Goal: Transaction & Acquisition: Purchase product/service

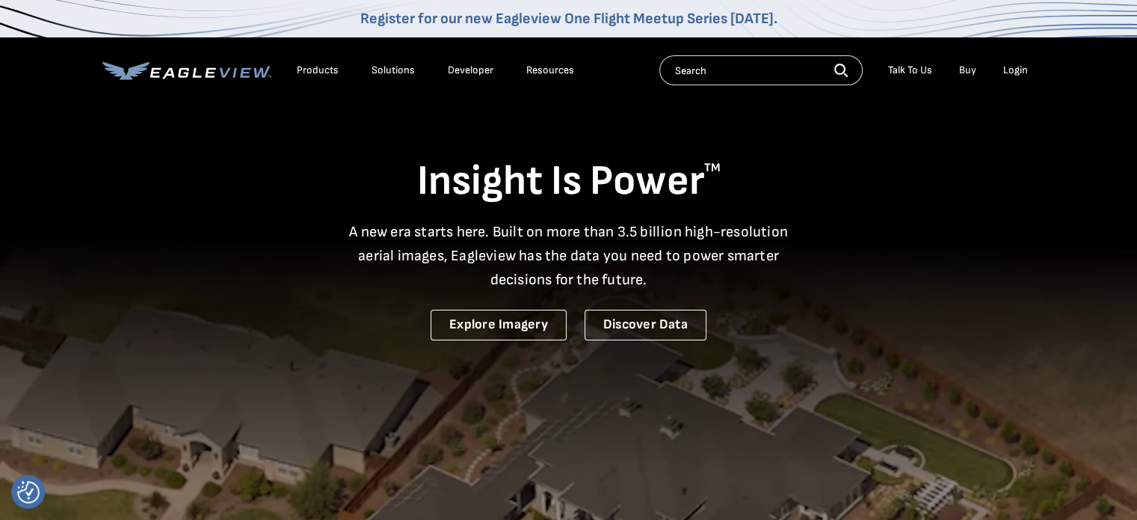
click at [1014, 71] on div "Login" at bounding box center [1015, 70] width 25 height 13
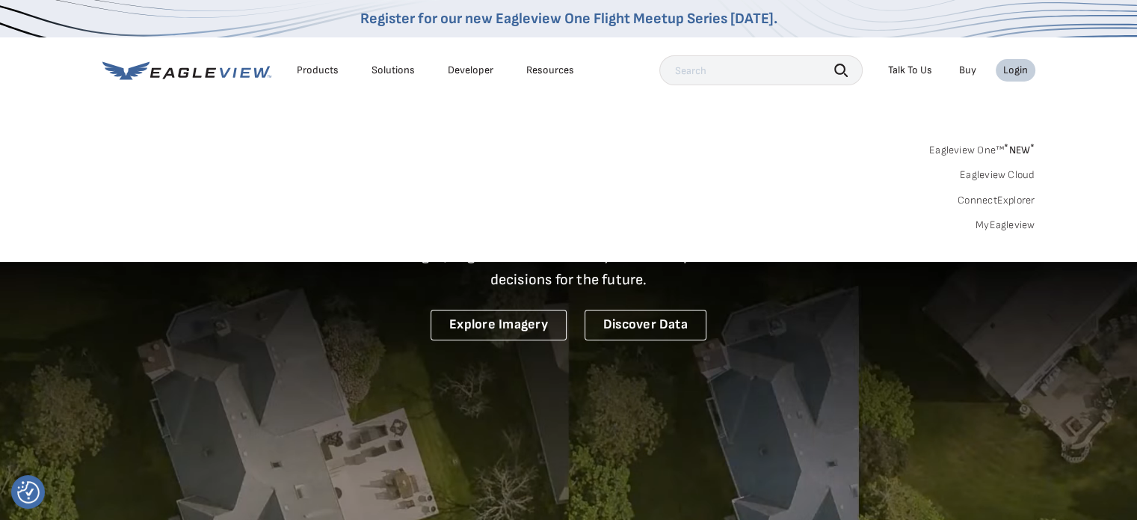
click at [1020, 67] on div "Login" at bounding box center [1015, 70] width 25 height 13
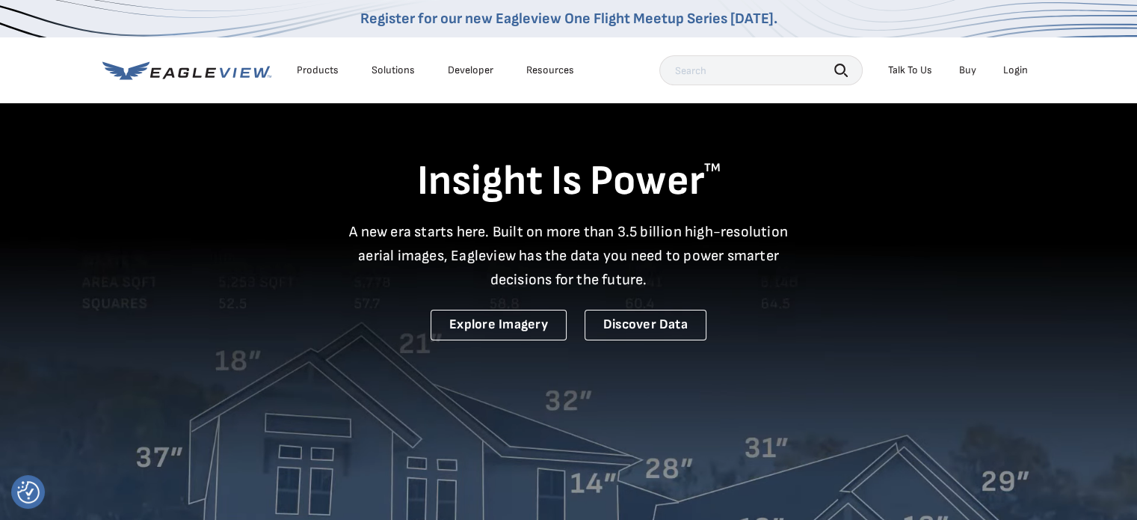
click at [1020, 67] on div "Login" at bounding box center [1015, 70] width 25 height 13
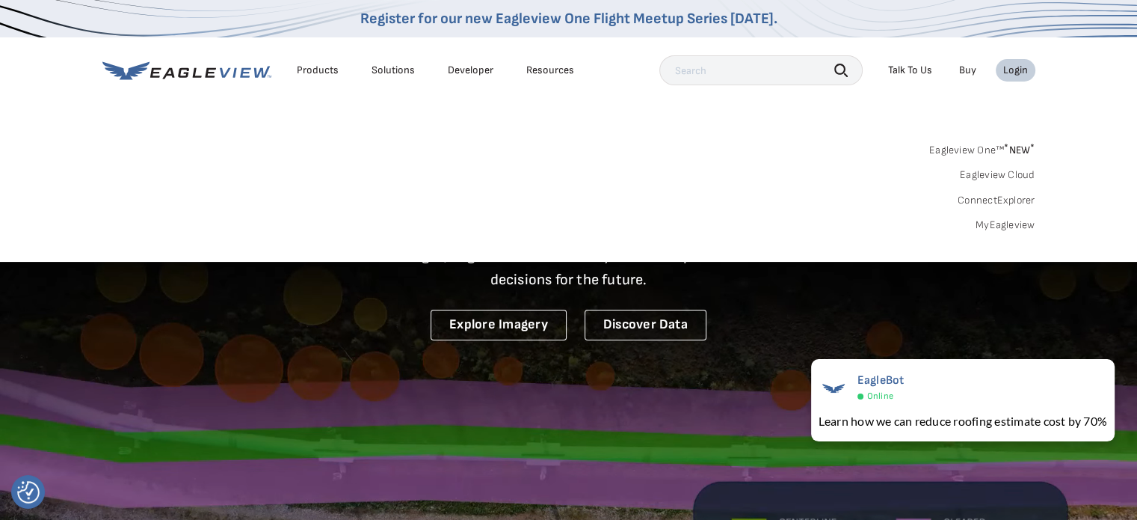
click at [1008, 152] on sup "*" at bounding box center [1006, 147] width 4 height 13
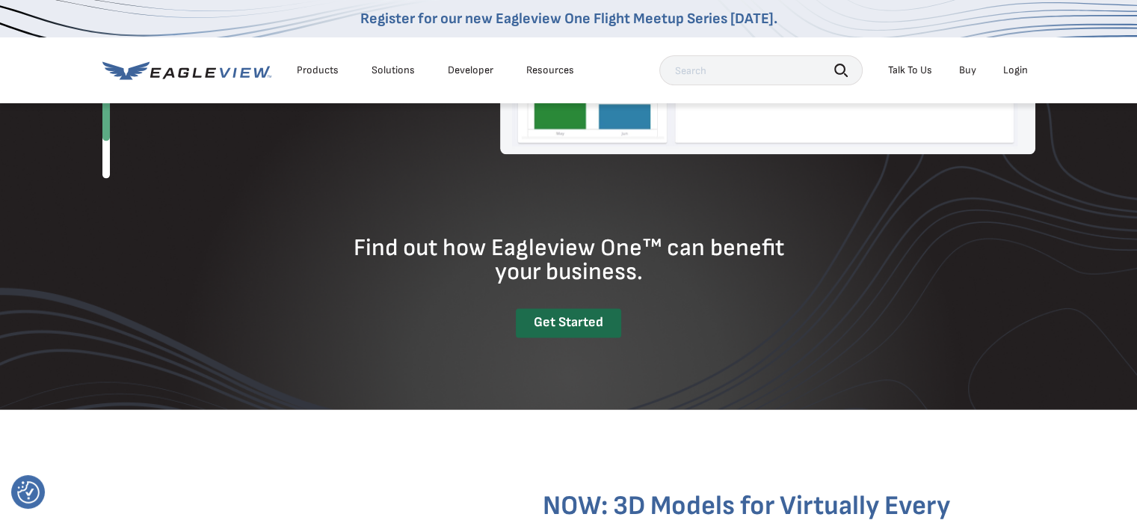
scroll to position [1911, 0]
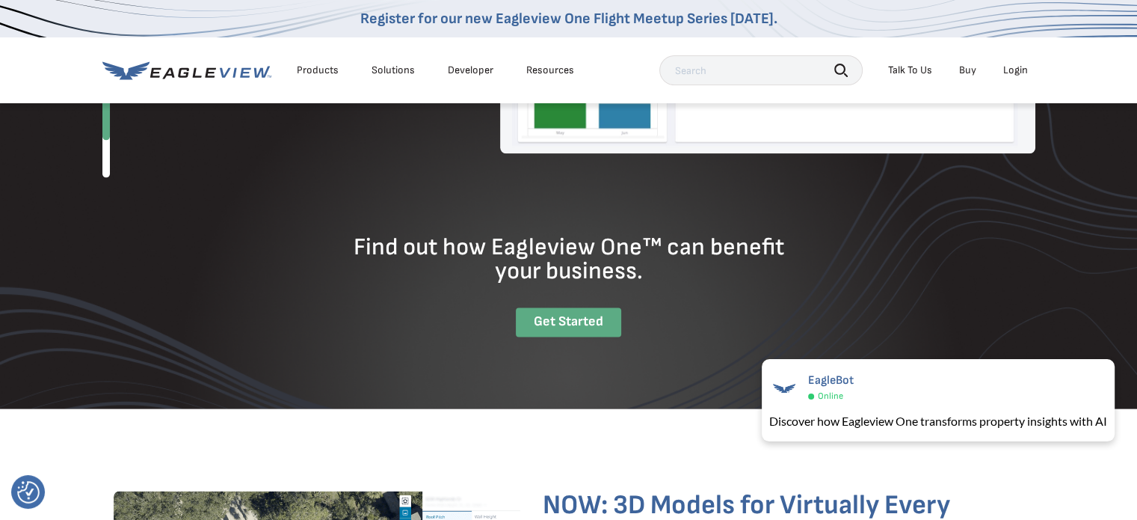
click at [568, 323] on div "Get Started" at bounding box center [568, 321] width 105 height 29
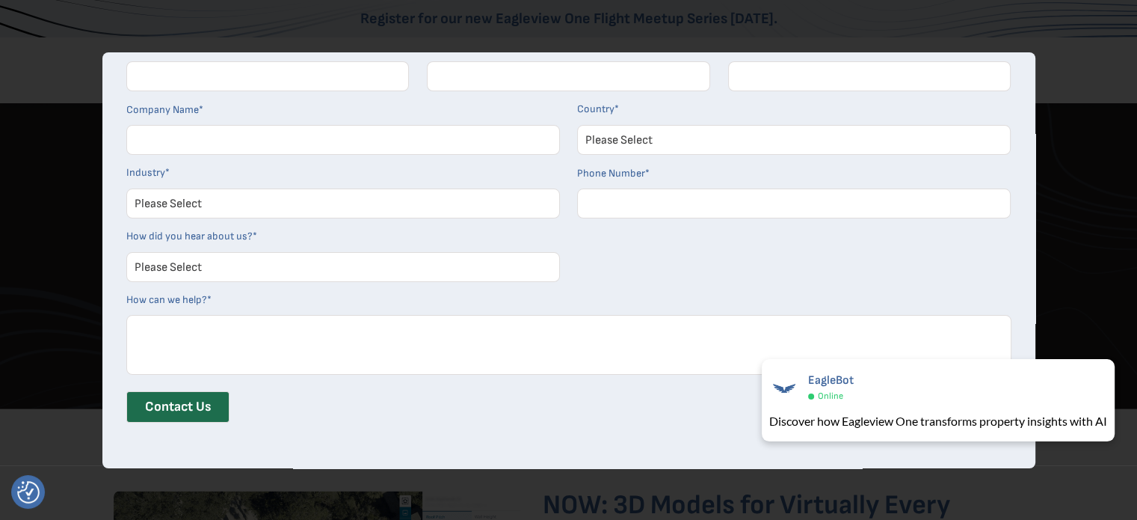
scroll to position [0, 0]
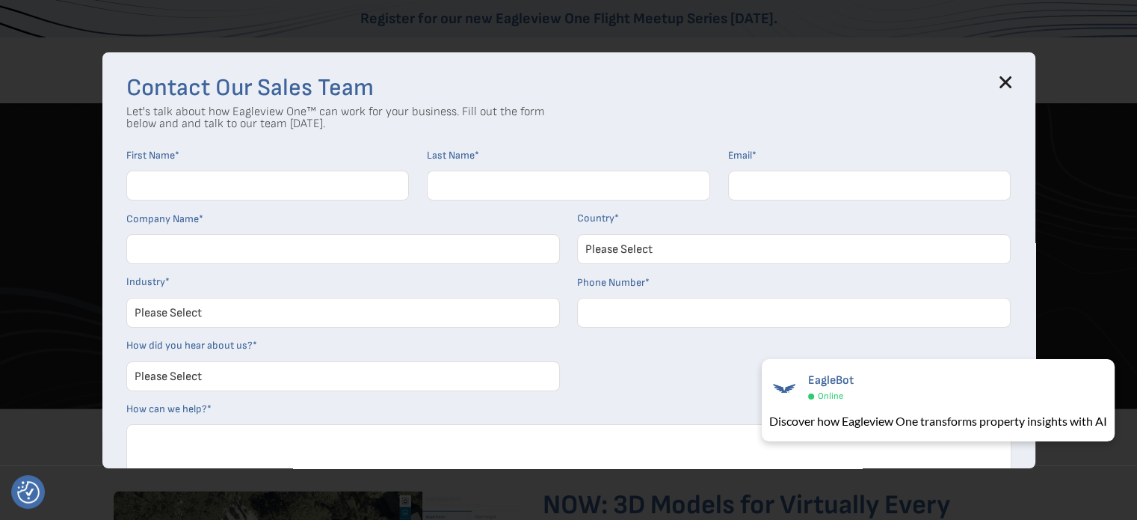
click at [1009, 84] on icon at bounding box center [1005, 82] width 10 height 10
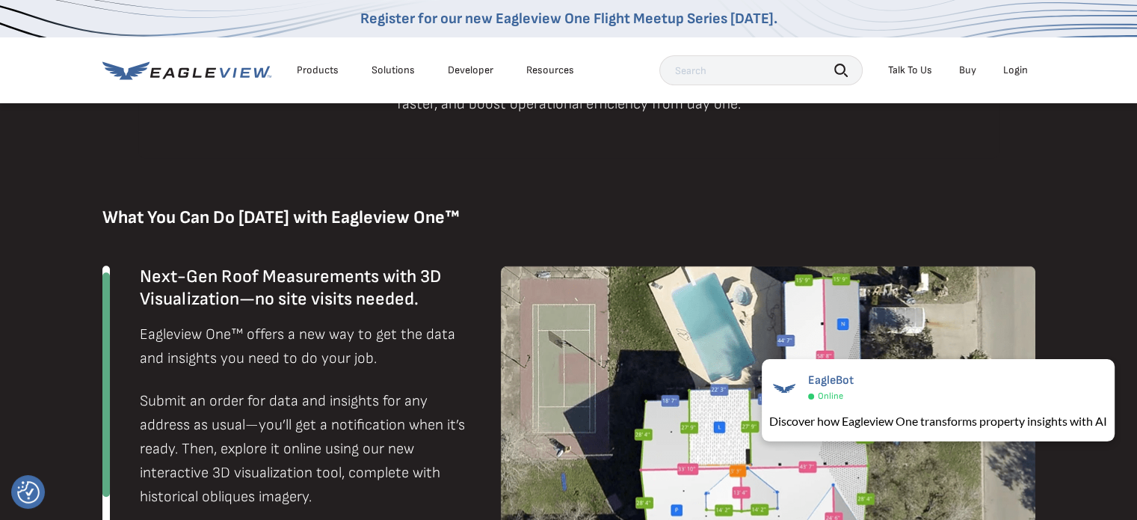
scroll to position [781, 0]
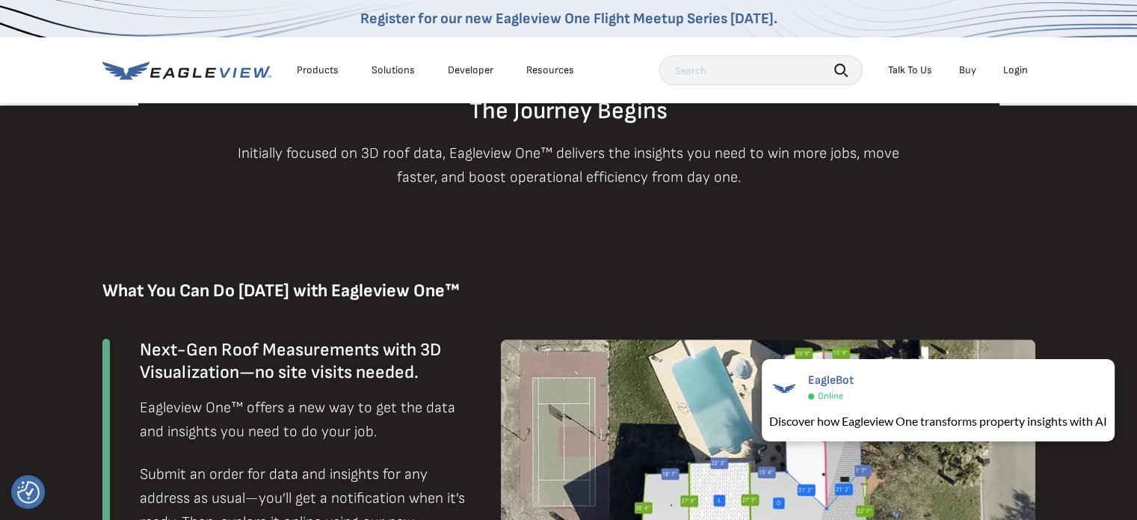
click at [1016, 69] on div "Login" at bounding box center [1015, 70] width 25 height 13
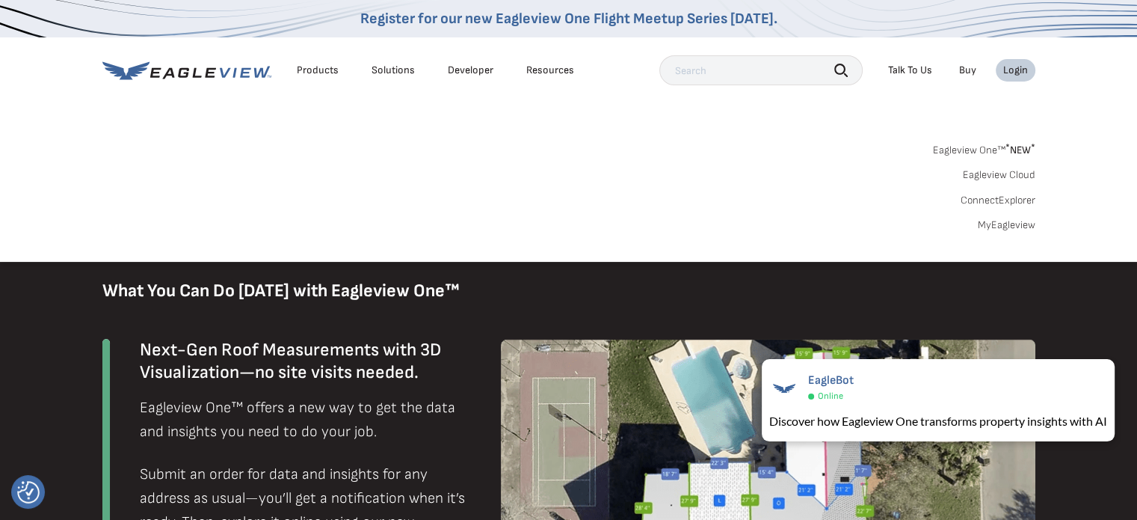
click at [1011, 225] on link "MyEagleview" at bounding box center [1007, 224] width 58 height 13
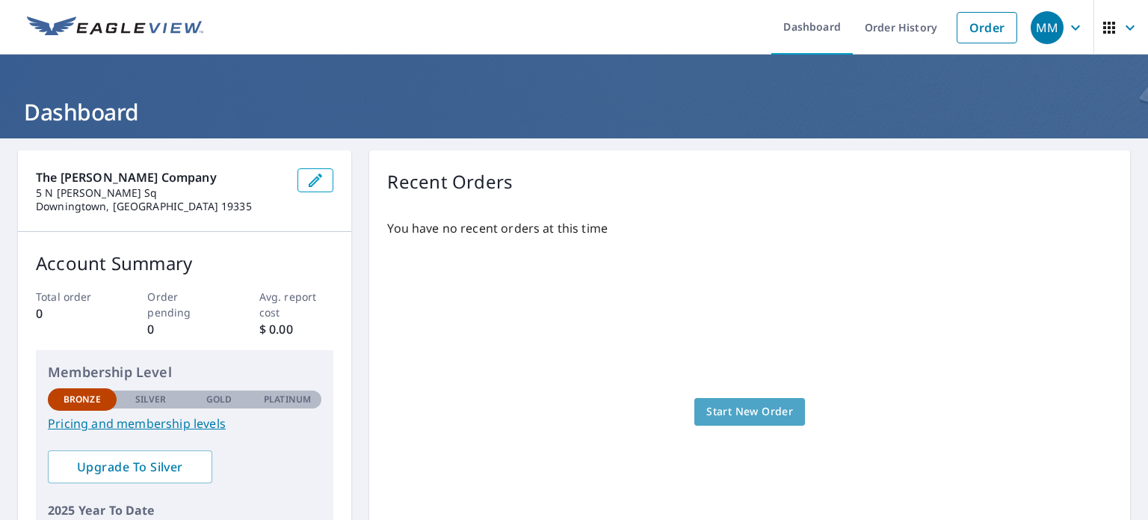
click at [746, 405] on span "Start New Order" at bounding box center [750, 411] width 87 height 19
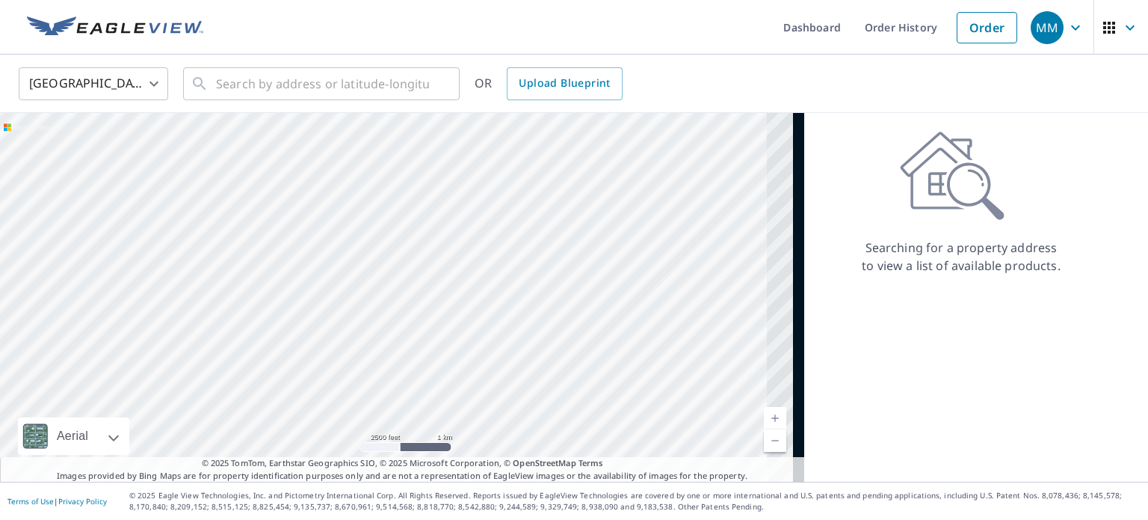
drag, startPoint x: 585, startPoint y: 278, endPoint x: 173, endPoint y: 188, distance: 421.8
click at [173, 188] on div at bounding box center [402, 297] width 805 height 369
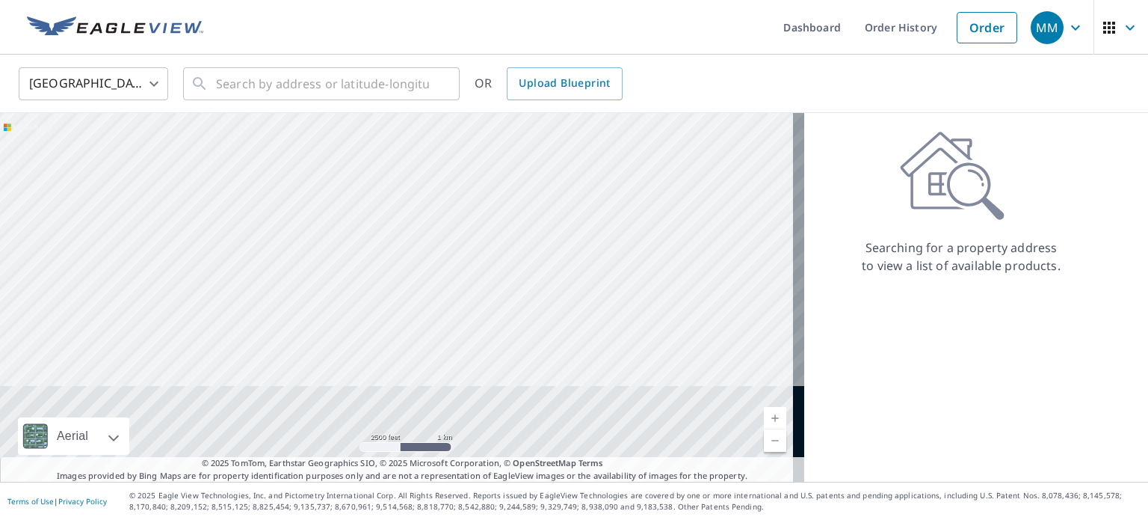
drag, startPoint x: 426, startPoint y: 365, endPoint x: 448, endPoint y: 152, distance: 214.2
click at [448, 152] on div at bounding box center [402, 297] width 805 height 369
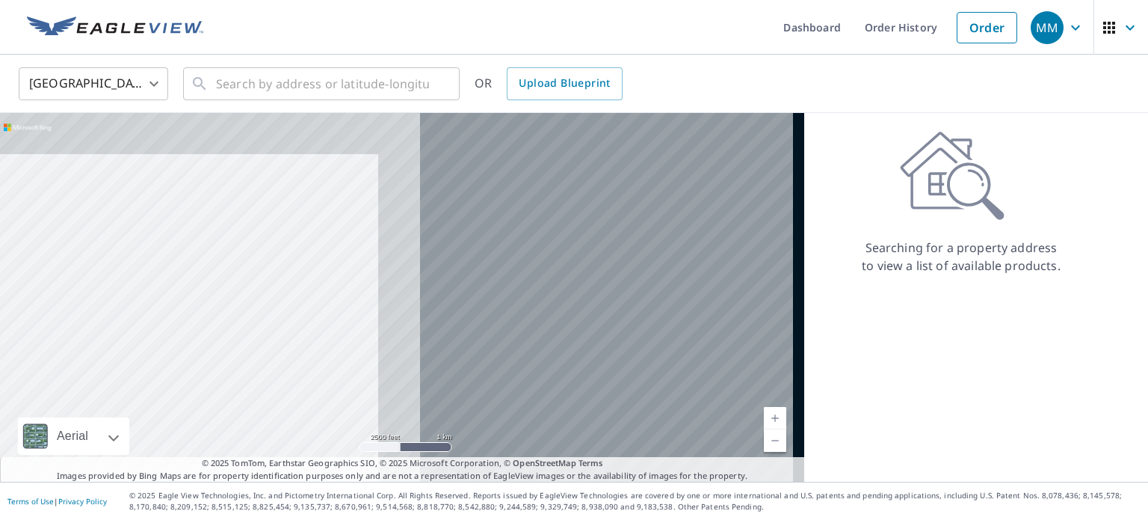
drag, startPoint x: 754, startPoint y: 274, endPoint x: 248, endPoint y: 322, distance: 507.7
click at [248, 322] on div at bounding box center [402, 297] width 805 height 369
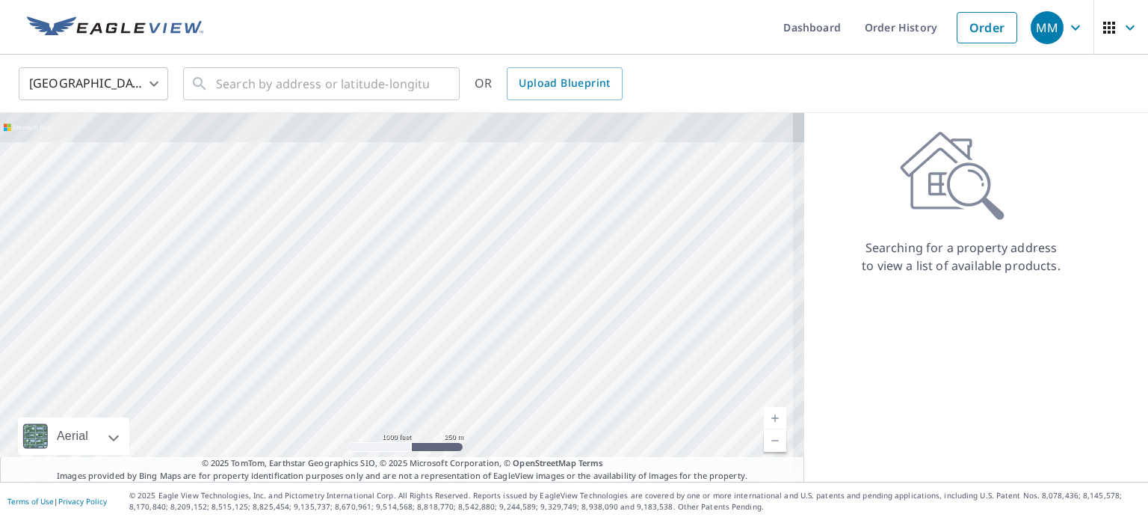
drag, startPoint x: 329, startPoint y: 164, endPoint x: 430, endPoint y: 454, distance: 307.2
click at [430, 454] on div at bounding box center [402, 297] width 805 height 369
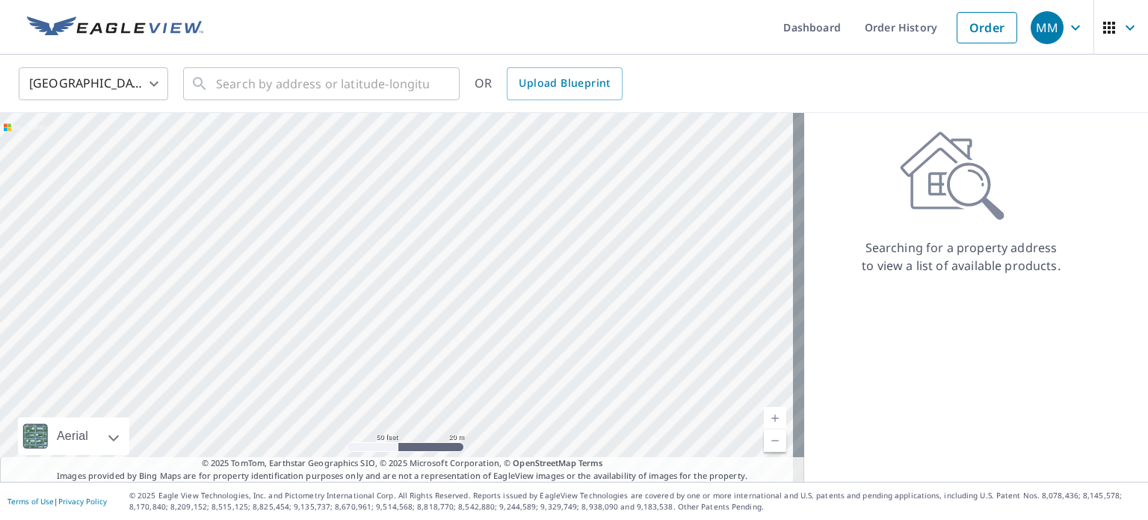
click at [236, 253] on div at bounding box center [402, 297] width 805 height 369
drag, startPoint x: 689, startPoint y: 173, endPoint x: 502, endPoint y: 440, distance: 326.3
click at [502, 440] on div at bounding box center [402, 297] width 805 height 369
drag, startPoint x: 348, startPoint y: 179, endPoint x: 429, endPoint y: 366, distance: 203.9
click at [429, 366] on div at bounding box center [402, 297] width 805 height 369
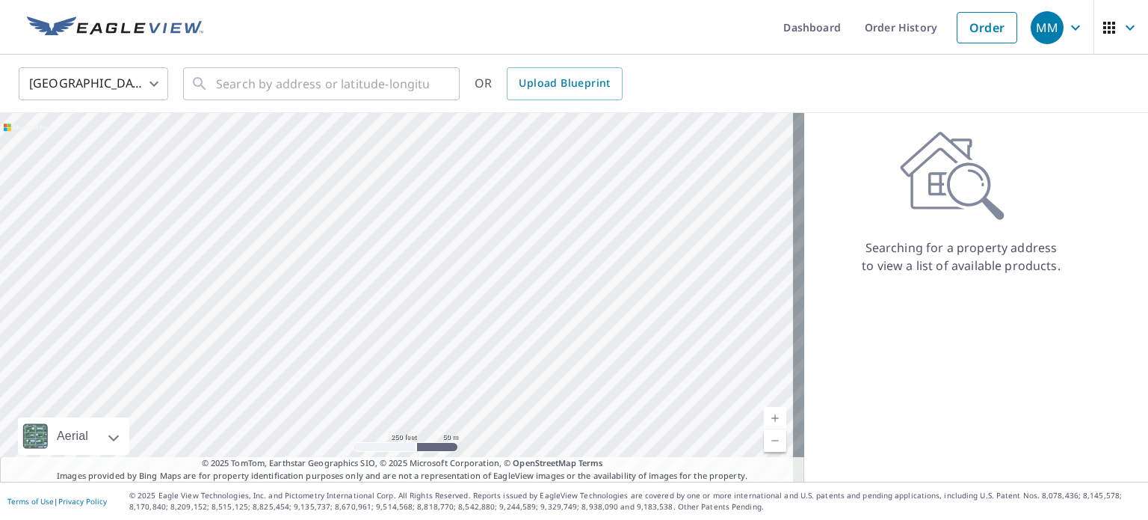
click at [386, 351] on div at bounding box center [402, 297] width 805 height 369
click at [355, 89] on input "text" at bounding box center [322, 84] width 213 height 42
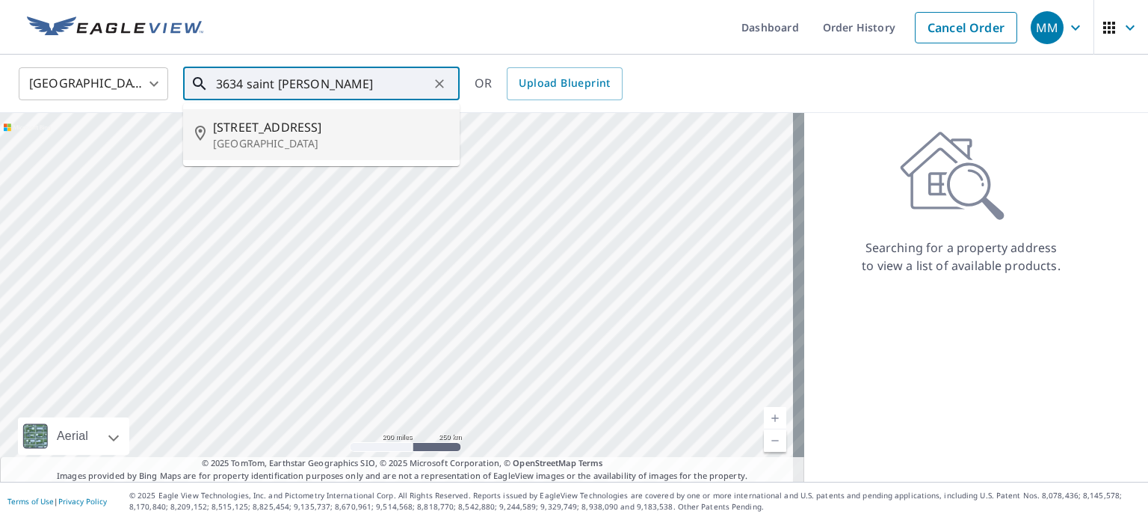
click at [345, 128] on span "3634 Saint Davids Rd" at bounding box center [330, 127] width 235 height 18
type input "3634 Saint Davids Rd Newtown Square, PA 19073"
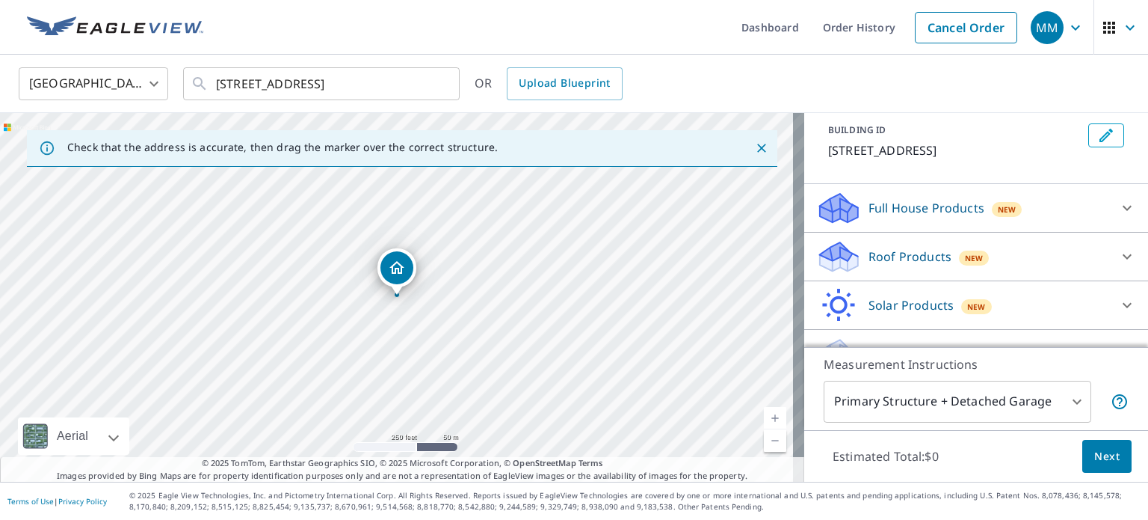
scroll to position [86, 0]
click at [1119, 215] on icon at bounding box center [1128, 206] width 18 height 18
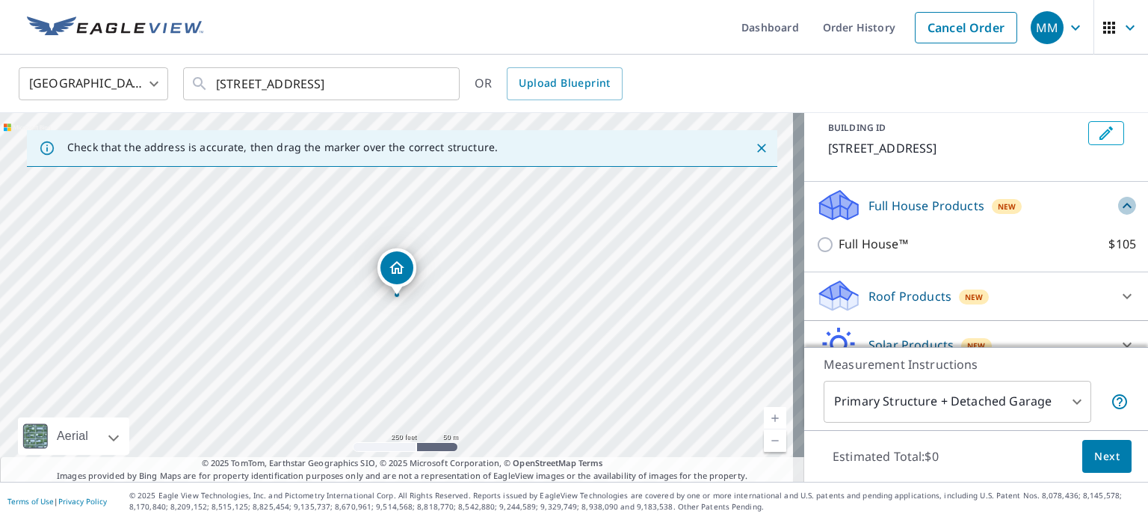
click at [1119, 215] on icon at bounding box center [1128, 206] width 18 height 18
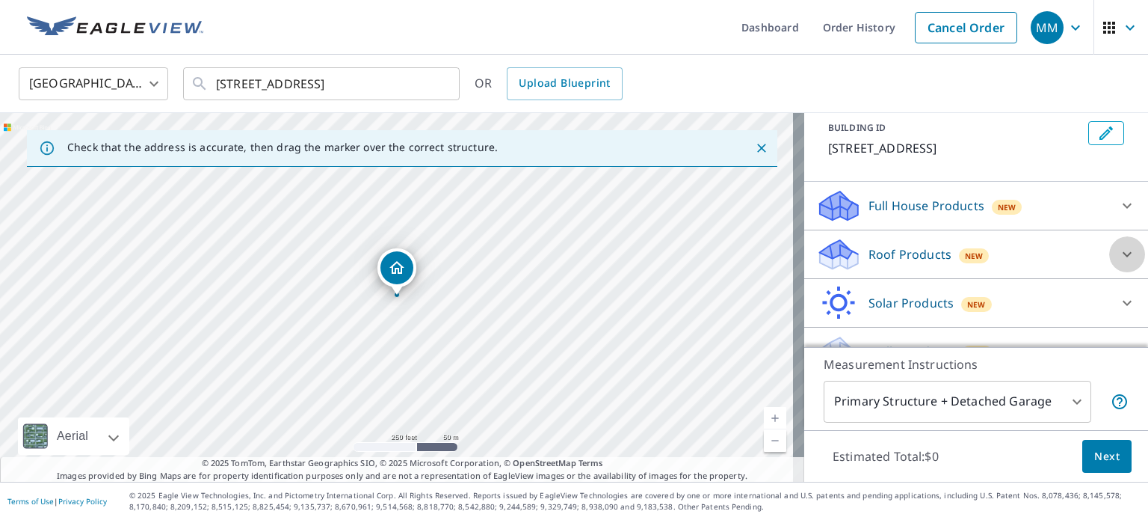
click at [1119, 263] on icon at bounding box center [1128, 254] width 18 height 18
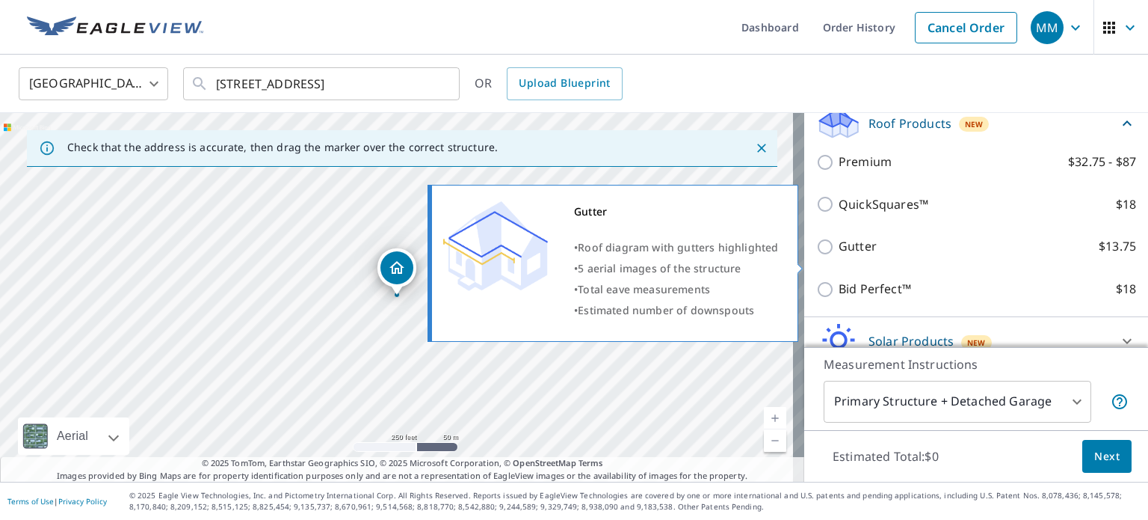
scroll to position [209, 0]
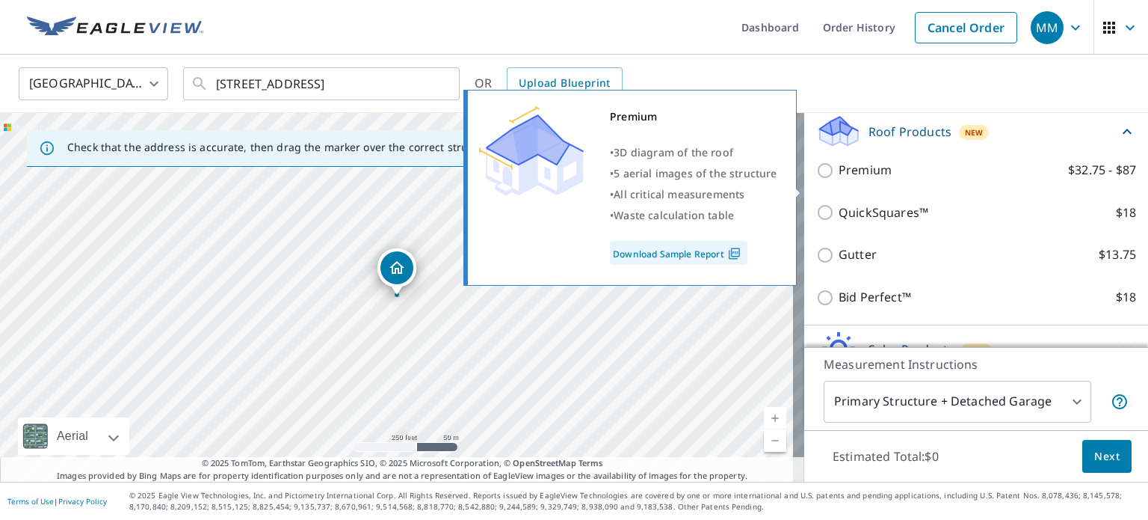
click at [671, 251] on link "Download Sample Report" at bounding box center [679, 253] width 138 height 24
click at [817, 179] on input "Premium $32.75 - $87" at bounding box center [827, 170] width 22 height 18
checkbox input "true"
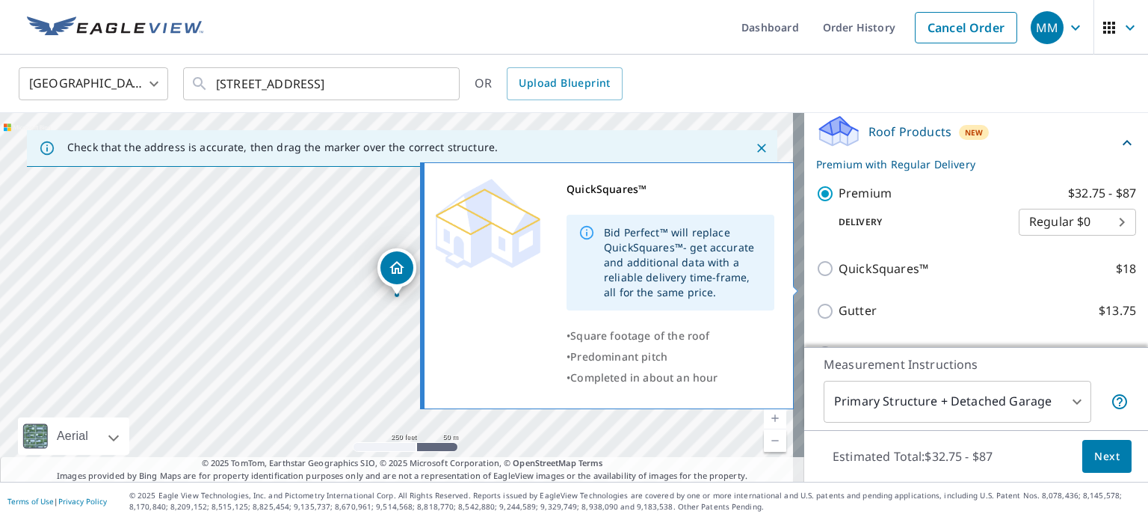
click at [817, 277] on input "QuickSquares™ $18" at bounding box center [827, 268] width 22 height 18
checkbox input "true"
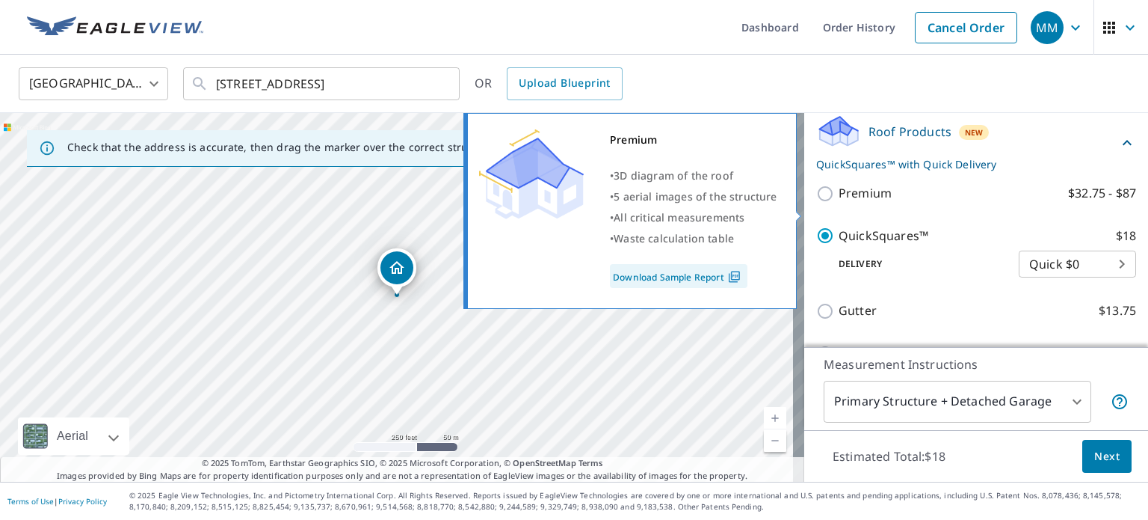
click at [817, 203] on input "Premium $32.75 - $87" at bounding box center [827, 194] width 22 height 18
checkbox input "true"
checkbox input "false"
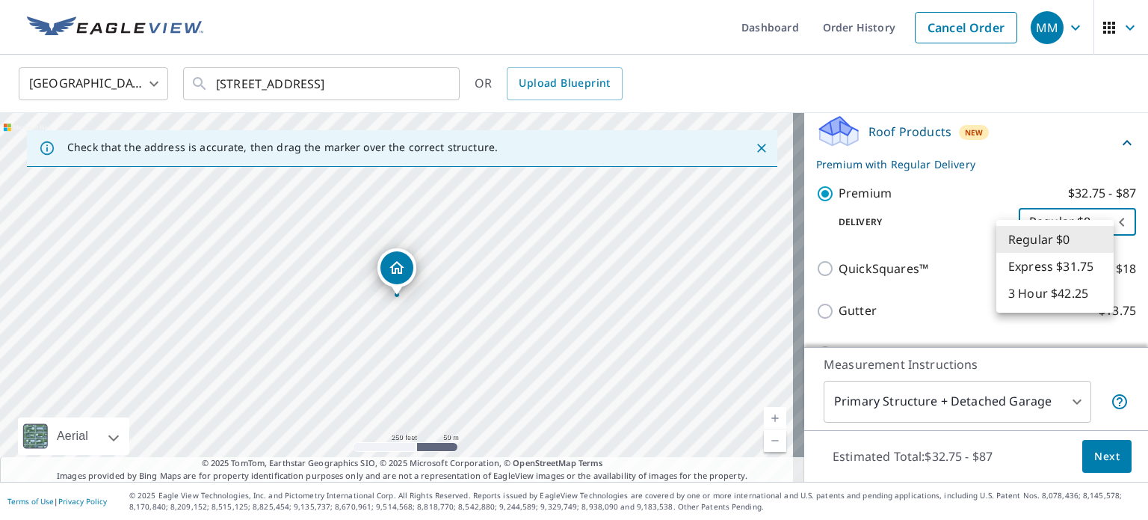
click at [1050, 241] on body "MM MM Dashboard Order History Cancel Order MM United States US ​ 3634 Saint Dav…" at bounding box center [574, 260] width 1148 height 520
click at [1050, 241] on li "Regular $0" at bounding box center [1055, 239] width 117 height 27
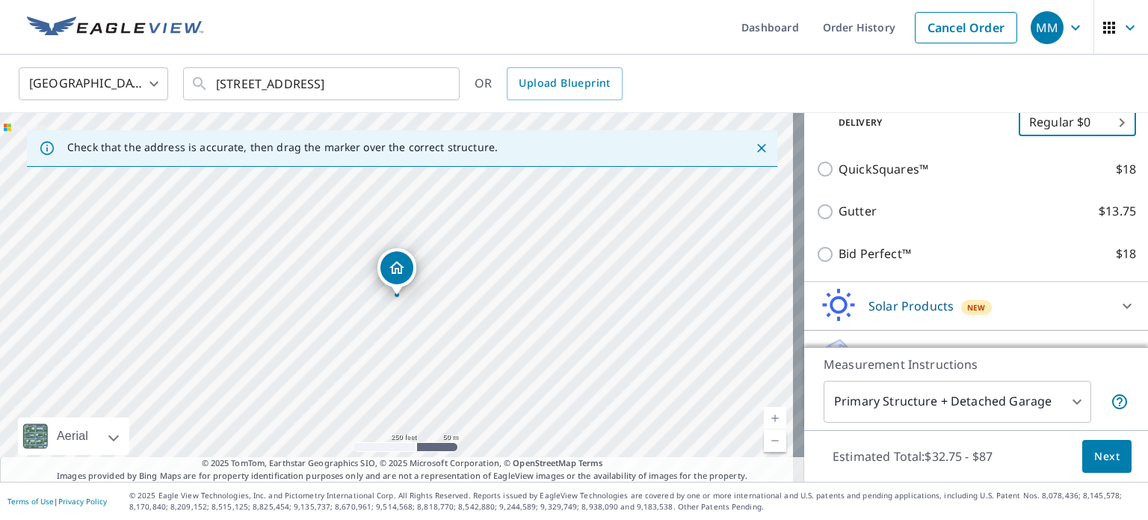
scroll to position [324, 0]
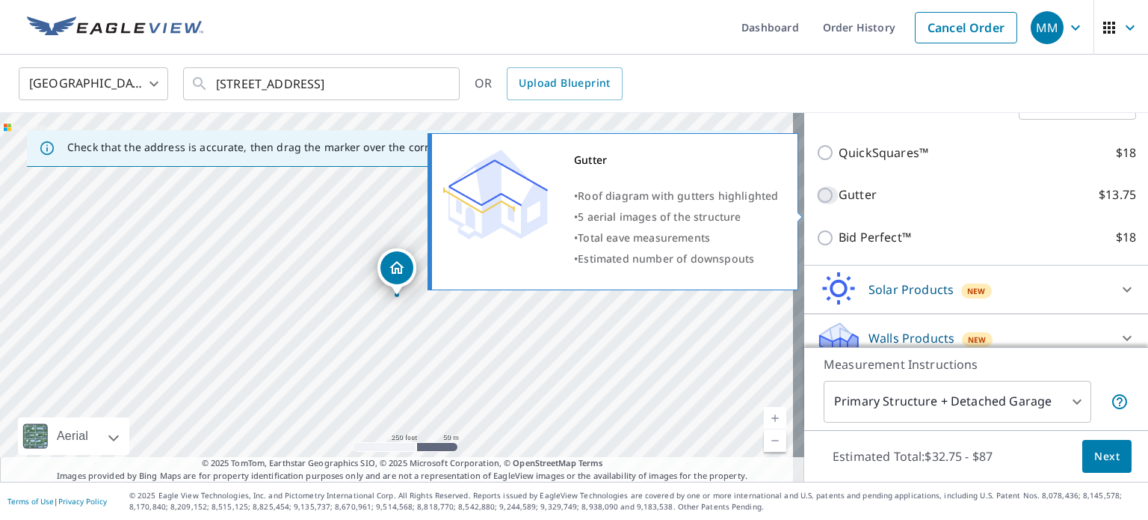
click at [816, 204] on input "Gutter $13.75" at bounding box center [827, 195] width 22 height 18
checkbox input "true"
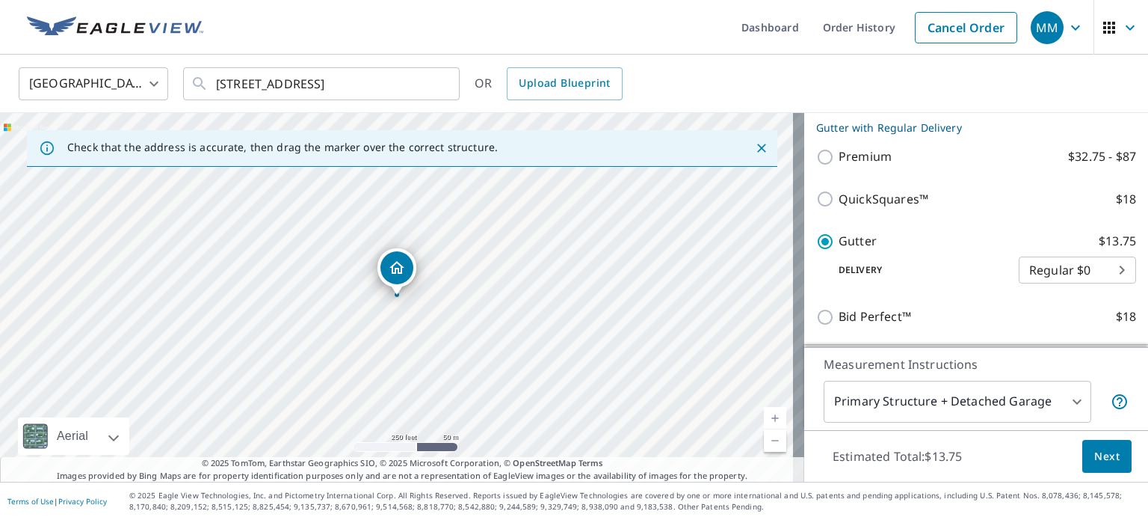
scroll to position [244, 0]
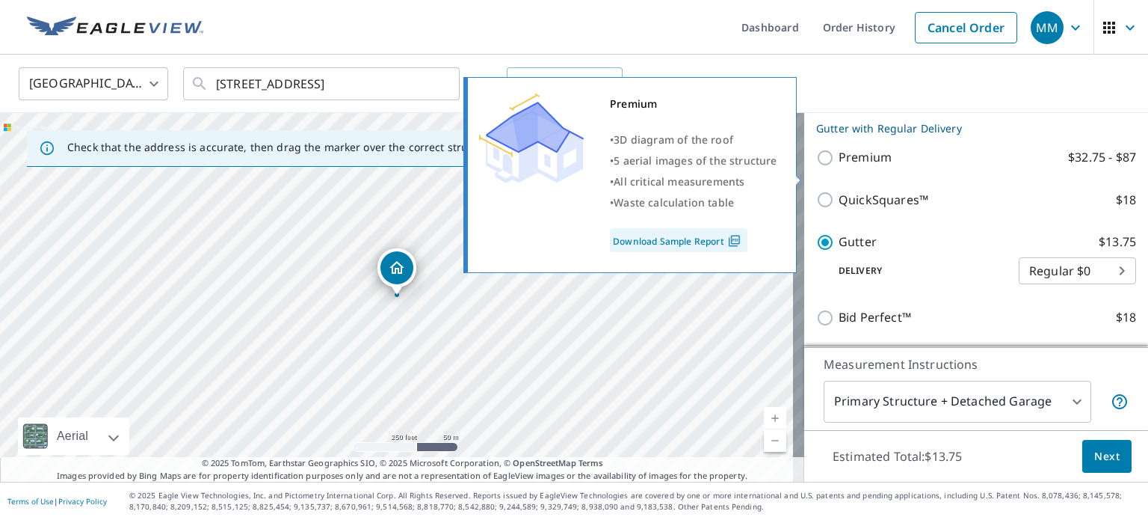
click at [816, 167] on input "Premium $32.75 - $87" at bounding box center [827, 158] width 22 height 18
checkbox input "true"
checkbox input "false"
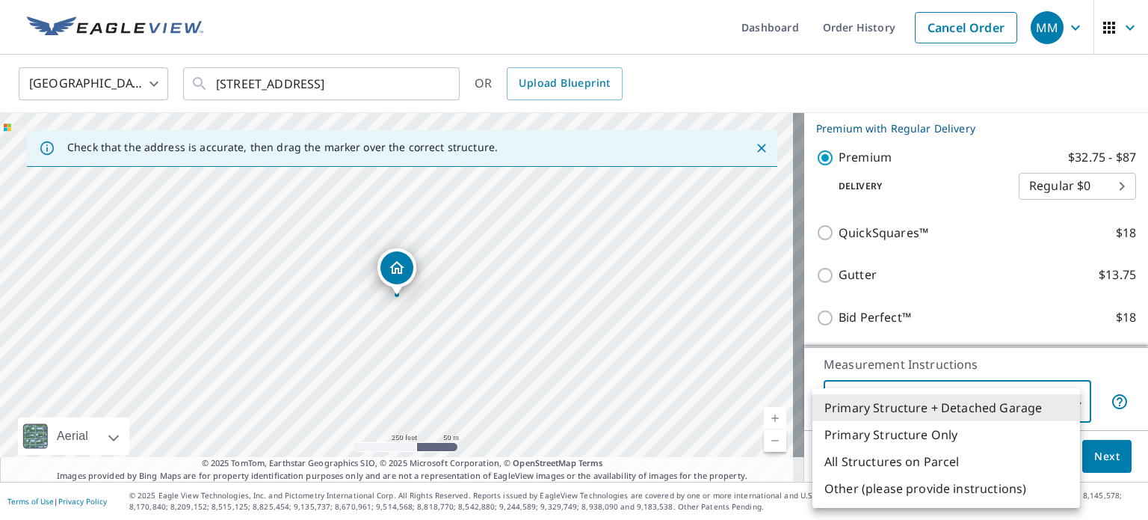
click at [1054, 402] on body "MM MM Dashboard Order History Cancel Order MM United States US ​ 3634 Saint Dav…" at bounding box center [574, 260] width 1148 height 520
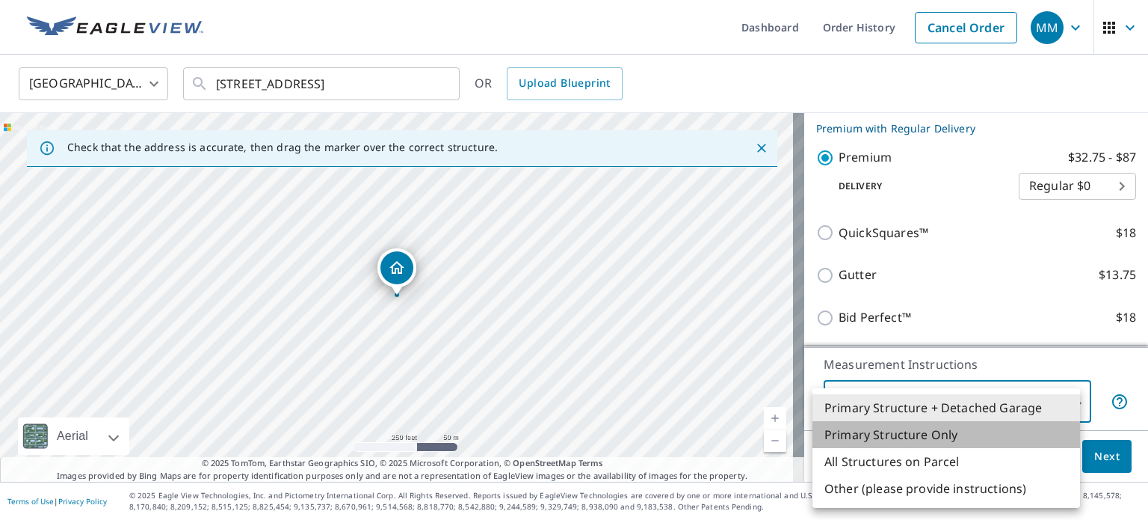
click at [1005, 442] on li "Primary Structure Only" at bounding box center [947, 434] width 268 height 27
type input "2"
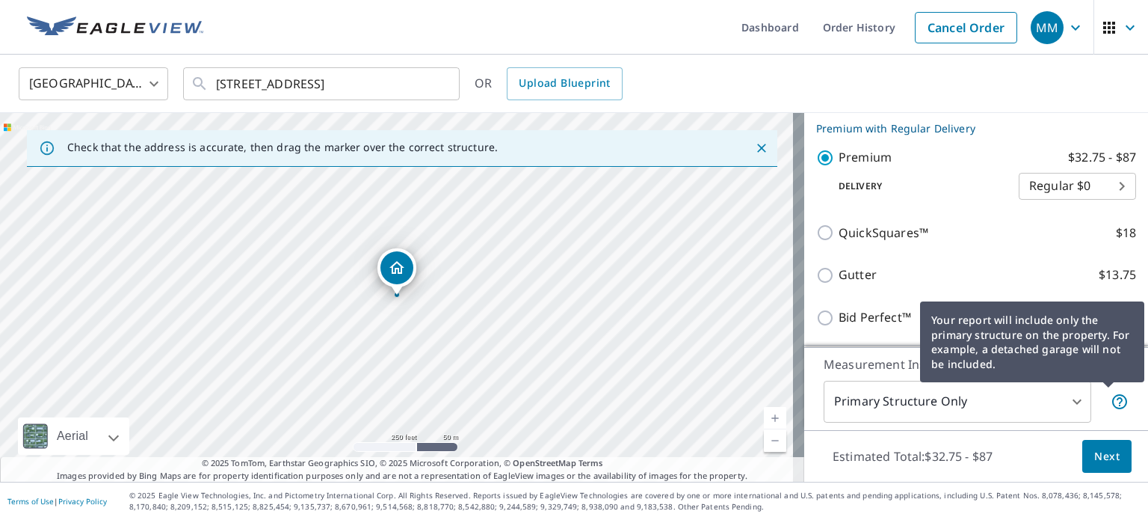
click at [1113, 400] on icon at bounding box center [1120, 401] width 15 height 15
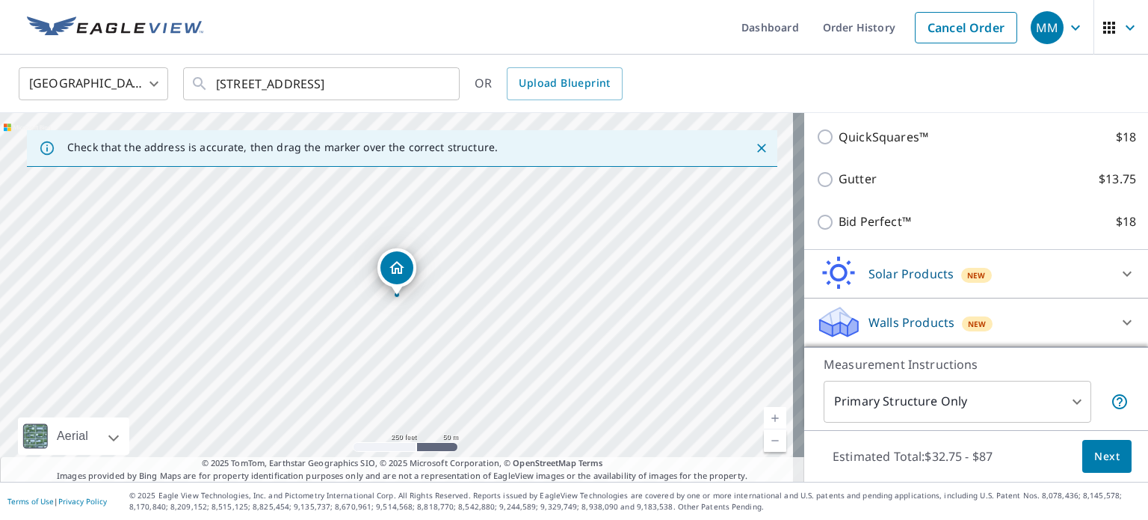
scroll to position [356, 0]
click at [1119, 318] on icon at bounding box center [1128, 322] width 18 height 18
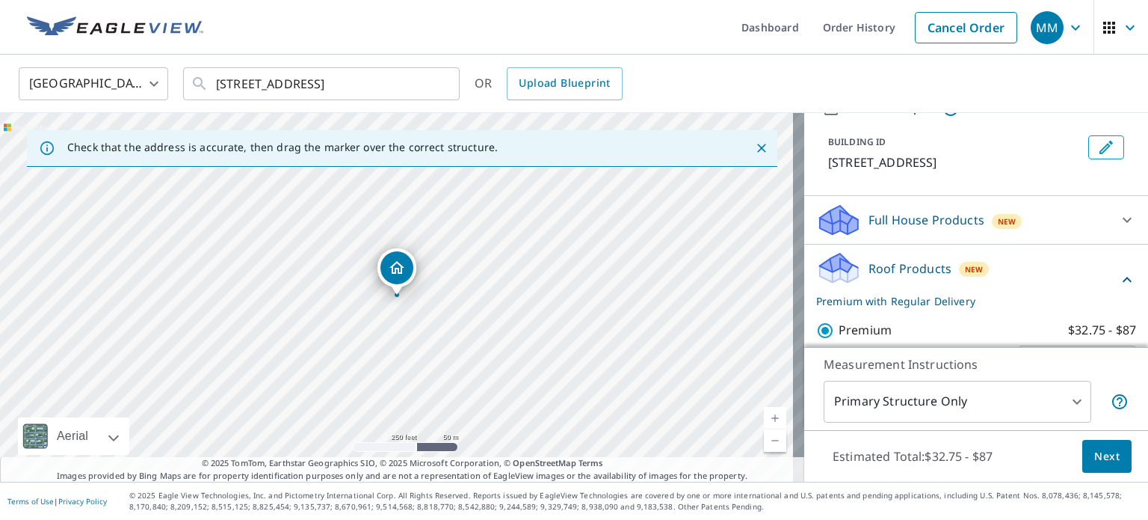
scroll to position [72, 0]
click at [1083, 238] on div "Full House Products New" at bounding box center [962, 220] width 293 height 35
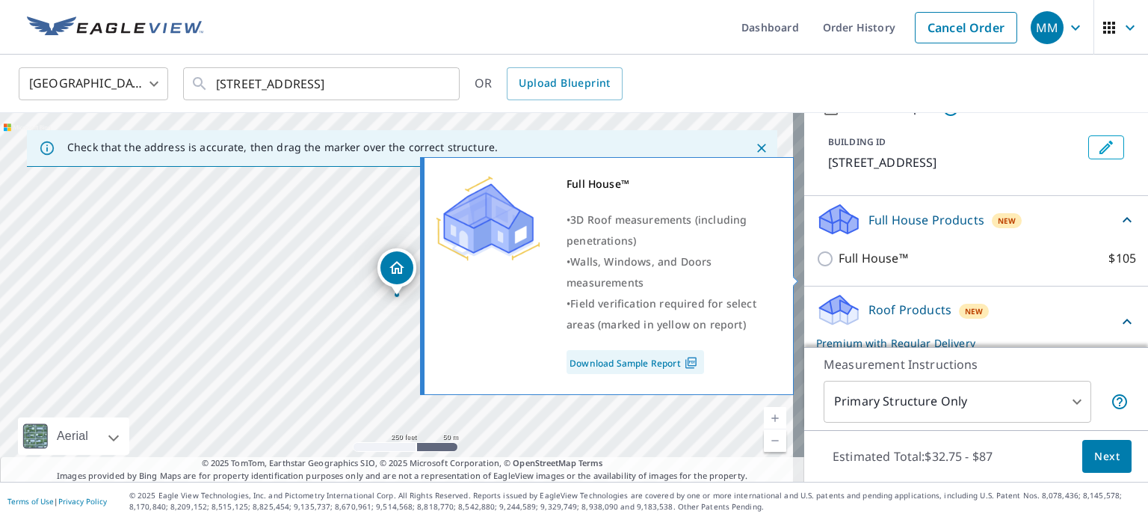
click at [1042, 268] on label "Full House™ $105" at bounding box center [988, 258] width 298 height 19
click at [839, 268] on input "Full House™ $105" at bounding box center [827, 259] width 22 height 18
checkbox input "true"
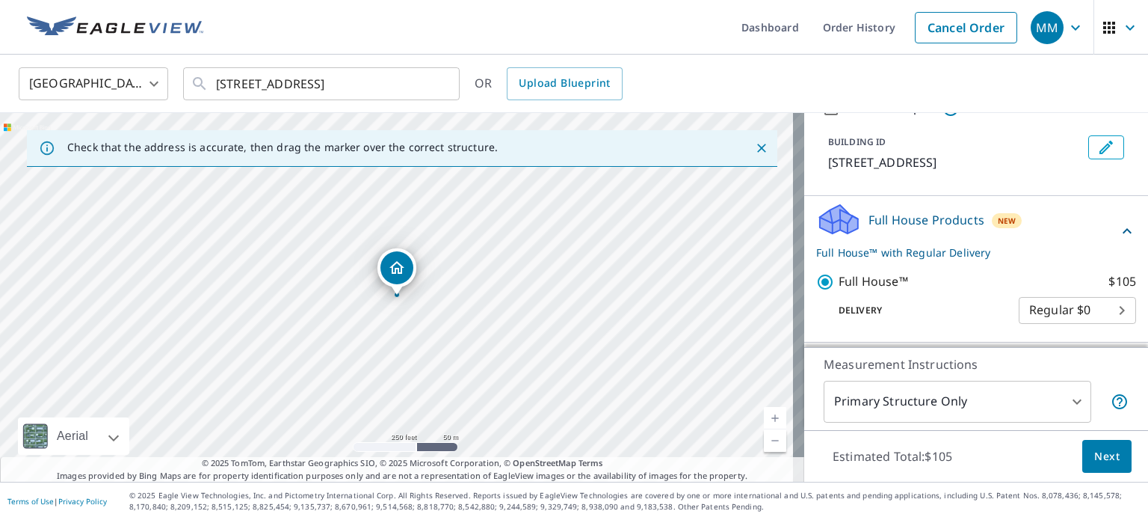
click at [1090, 259] on div "Full House Products New Full House™ with Regular Delivery" at bounding box center [967, 231] width 302 height 58
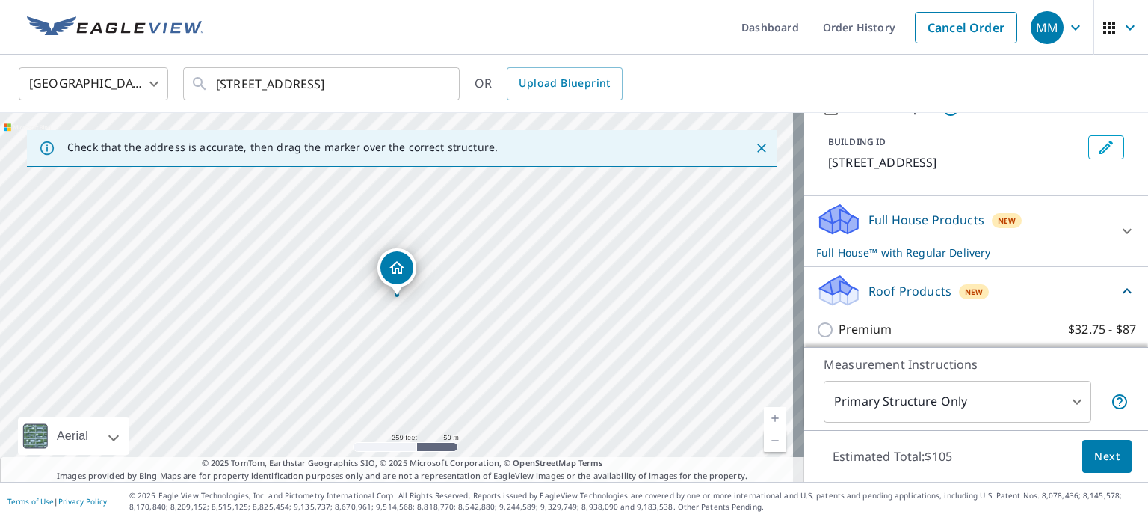
click at [1050, 308] on div "Roof Products New" at bounding box center [967, 290] width 302 height 35
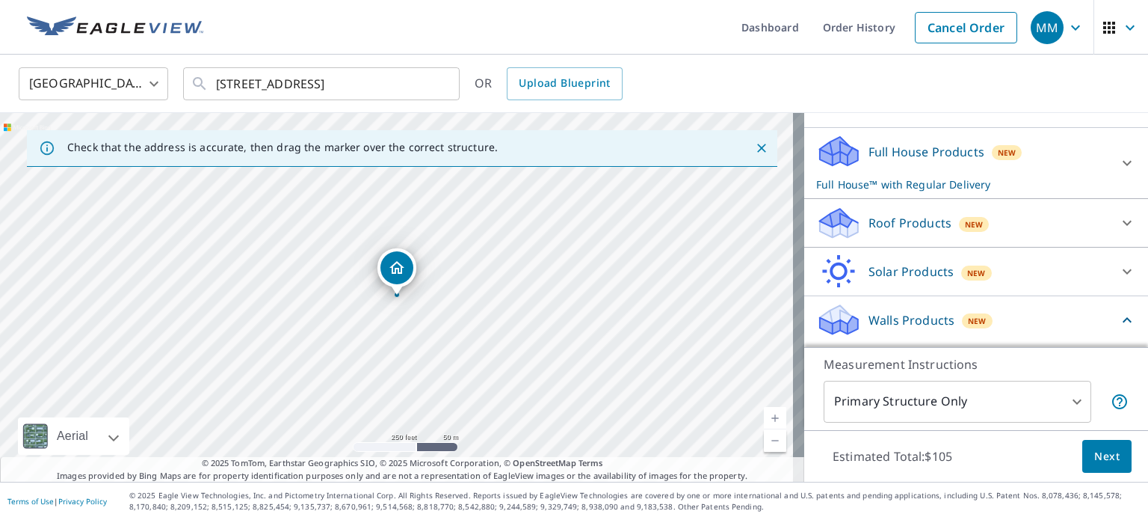
scroll to position [147, 0]
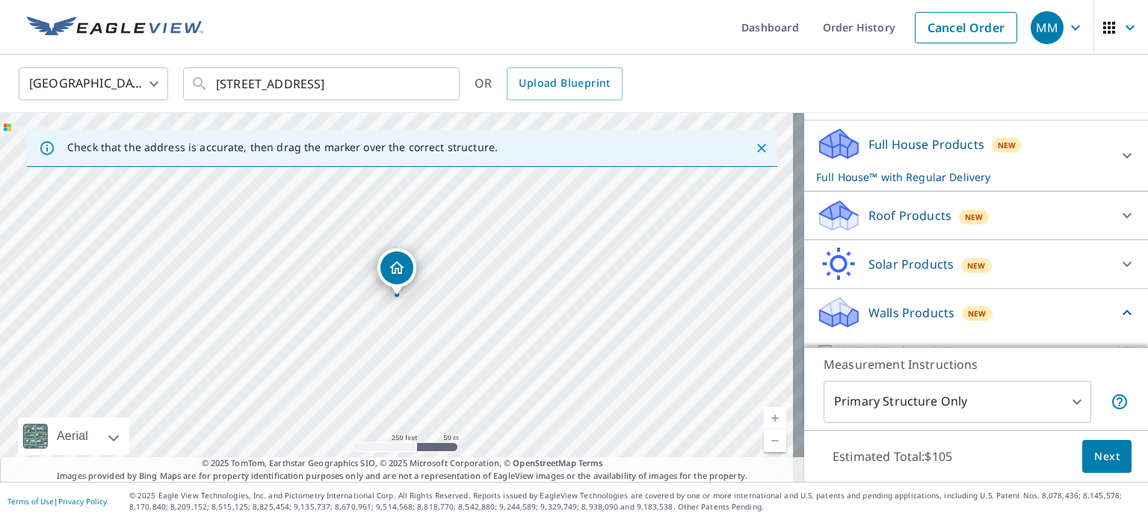
click at [1023, 240] on div "Roof Products New Premium $32.75 - $87 QuickSquares™ $18 Gutter $13.75 Bid Perf…" at bounding box center [977, 215] width 344 height 49
click at [1022, 233] on div "Roof Products New" at bounding box center [962, 215] width 293 height 35
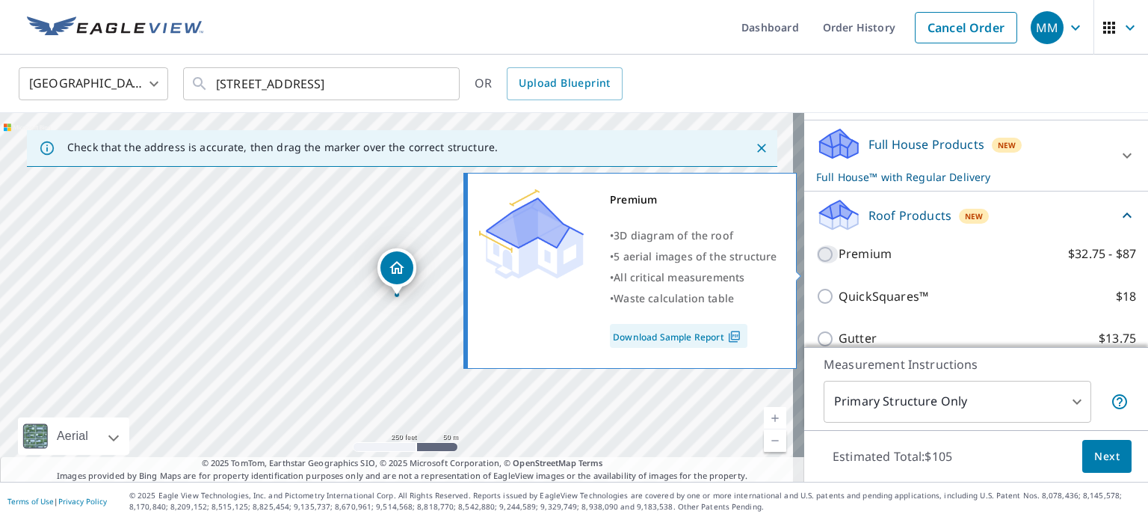
click at [816, 263] on input "Premium $32.75 - $87" at bounding box center [827, 254] width 22 height 18
checkbox input "true"
checkbox input "false"
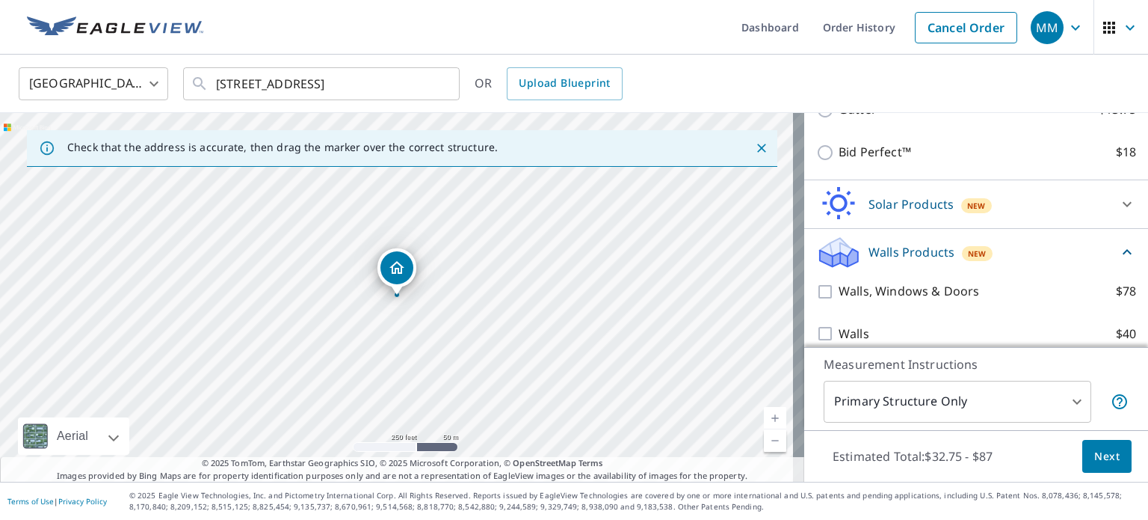
scroll to position [437, 0]
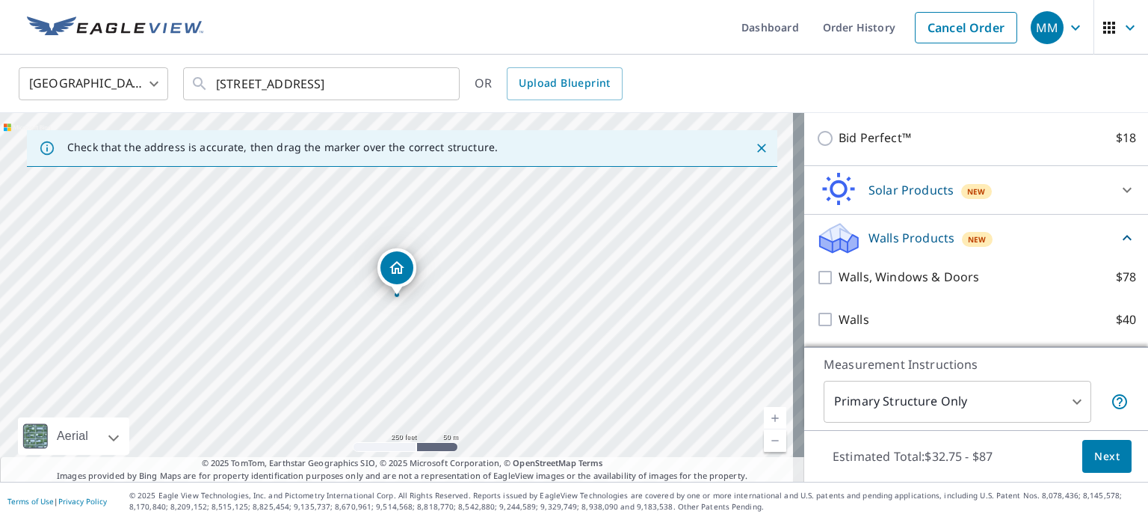
click at [1101, 460] on span "Next" at bounding box center [1107, 456] width 25 height 19
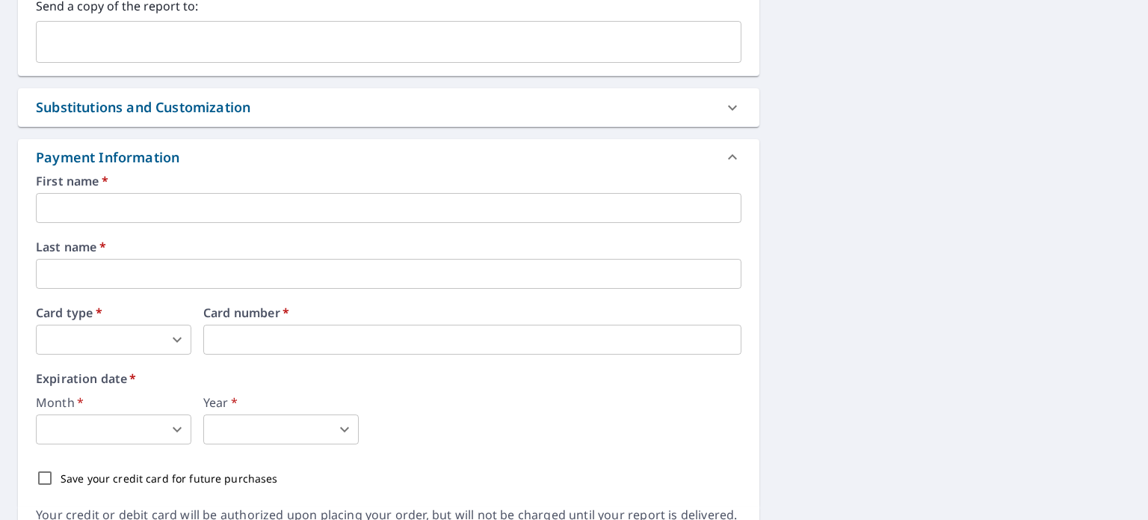
scroll to position [667, 0]
click at [495, 211] on input "text" at bounding box center [389, 208] width 706 height 30
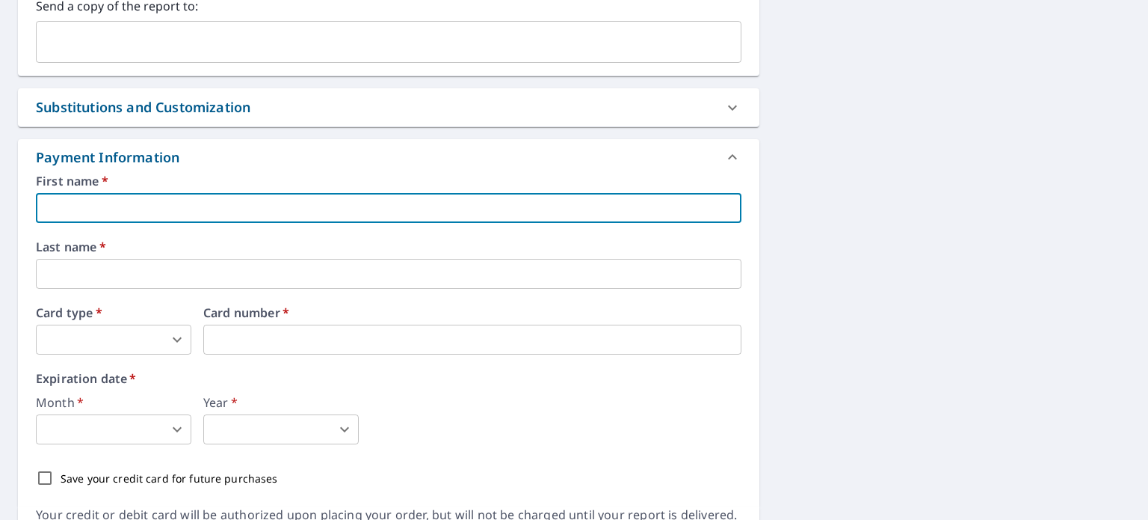
type input "Michael"
type input "Murphy"
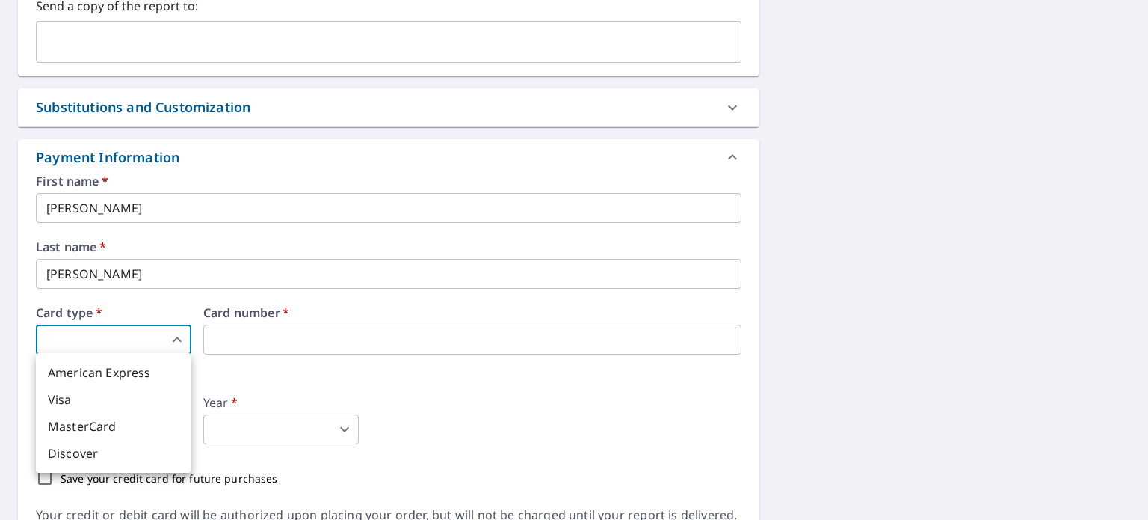
click at [102, 336] on body "MM MM Dashboard Order History Cancel Order MM Dashboard / Finalize Order Finali…" at bounding box center [574, 260] width 1148 height 520
click at [98, 375] on li "American Express" at bounding box center [114, 372] width 156 height 27
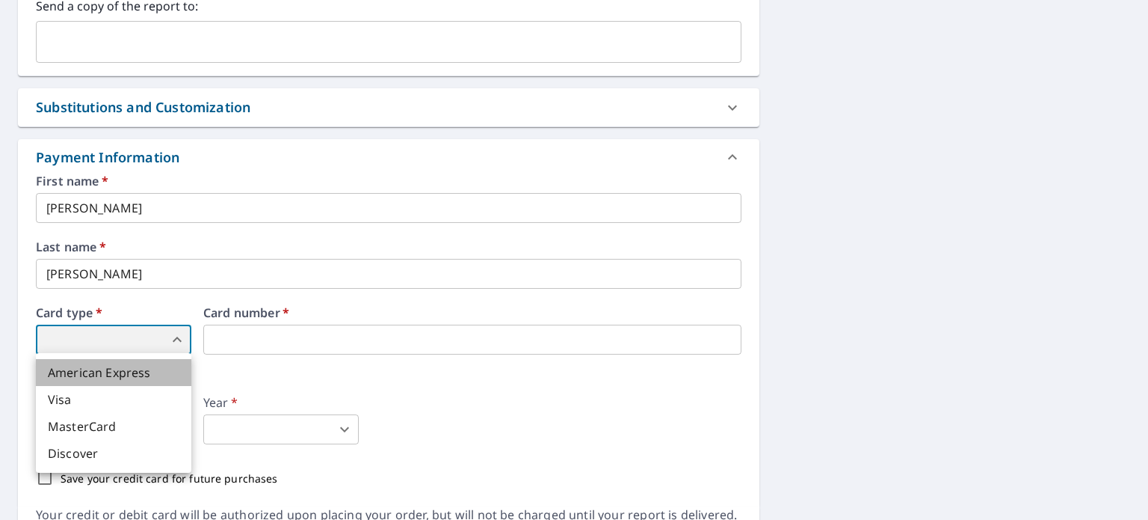
type input "1"
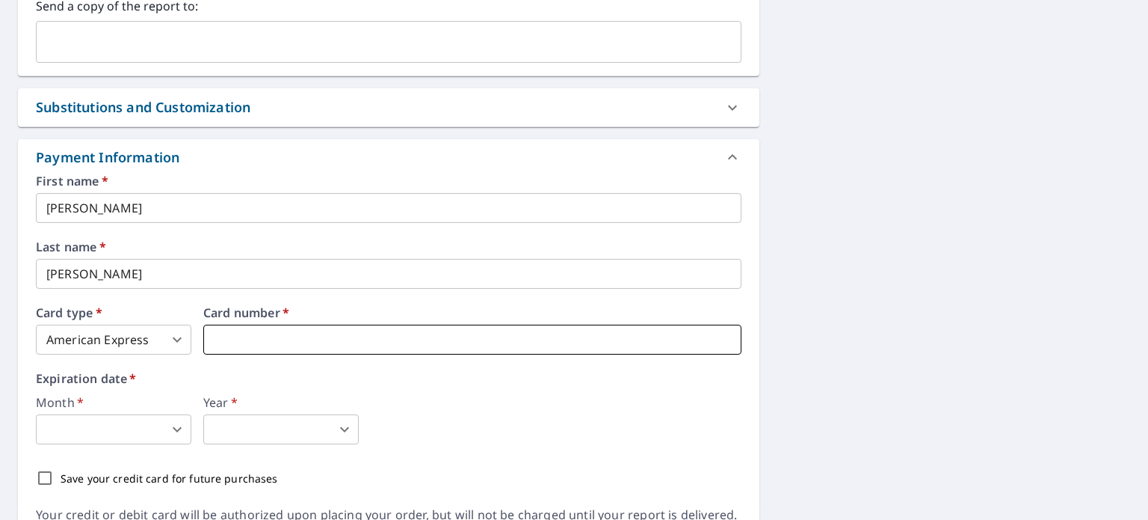
click at [265, 326] on iframe at bounding box center [472, 339] width 538 height 30
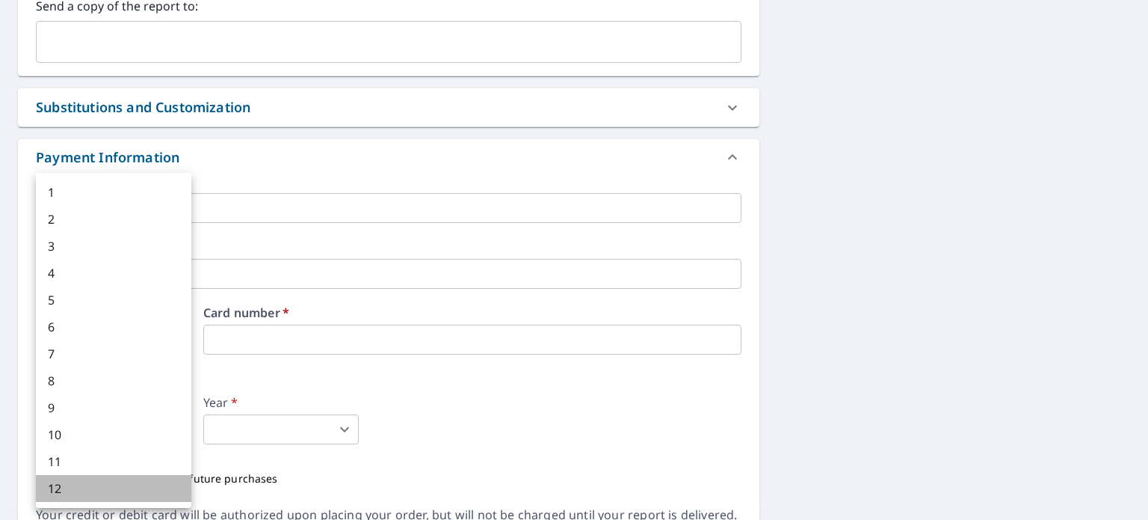
click at [129, 491] on li "12" at bounding box center [114, 488] width 156 height 27
type input "12"
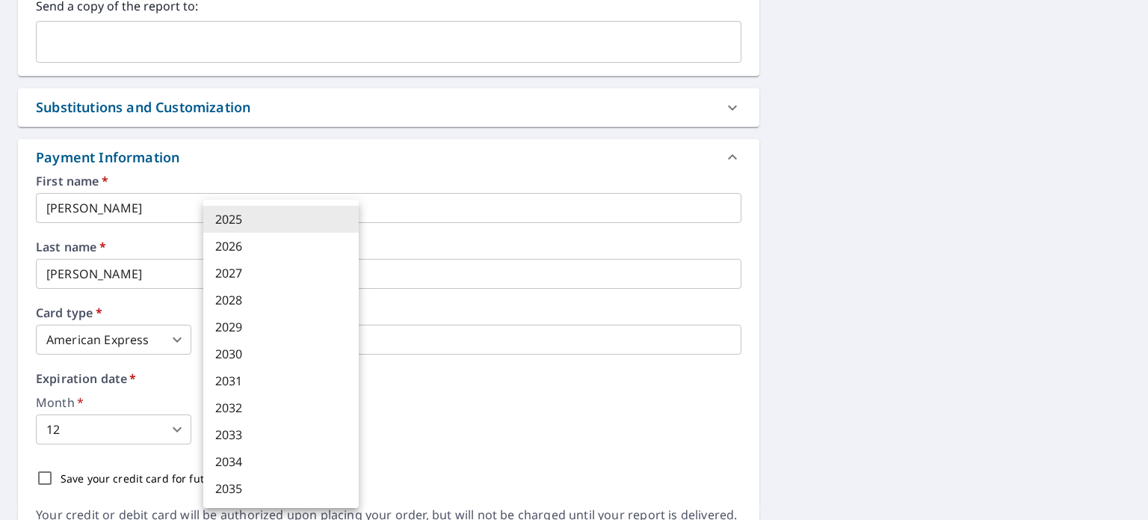
click at [258, 435] on body "MM MM Dashboard Order History Cancel Order MM Dashboard / Finalize Order Finali…" at bounding box center [574, 260] width 1148 height 520
click at [284, 224] on li "2025" at bounding box center [281, 219] width 156 height 27
type input "2025"
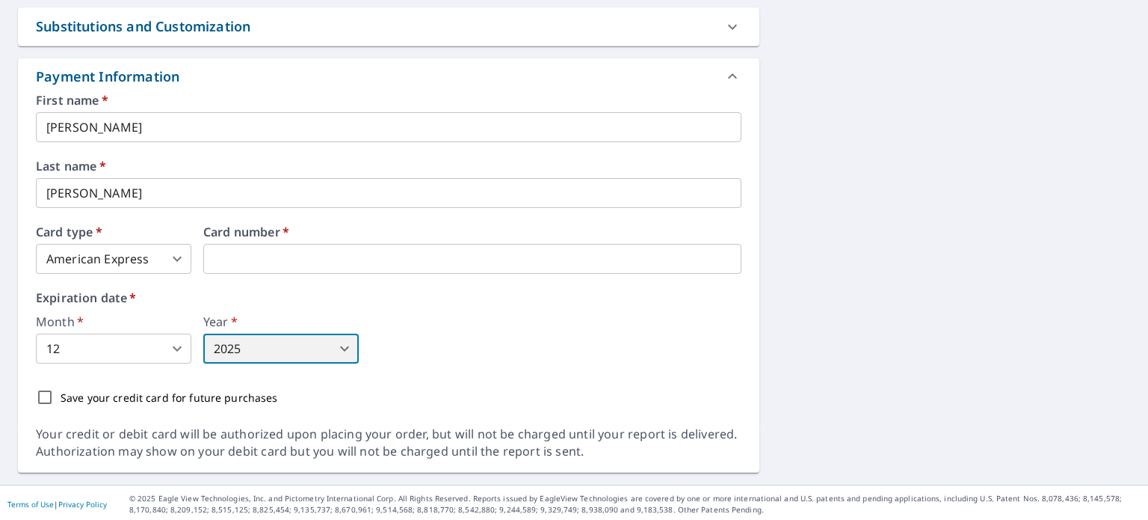
scroll to position [749, 0]
click at [43, 396] on input "Save your credit card for future purchases" at bounding box center [44, 395] width 31 height 31
checkbox input "true"
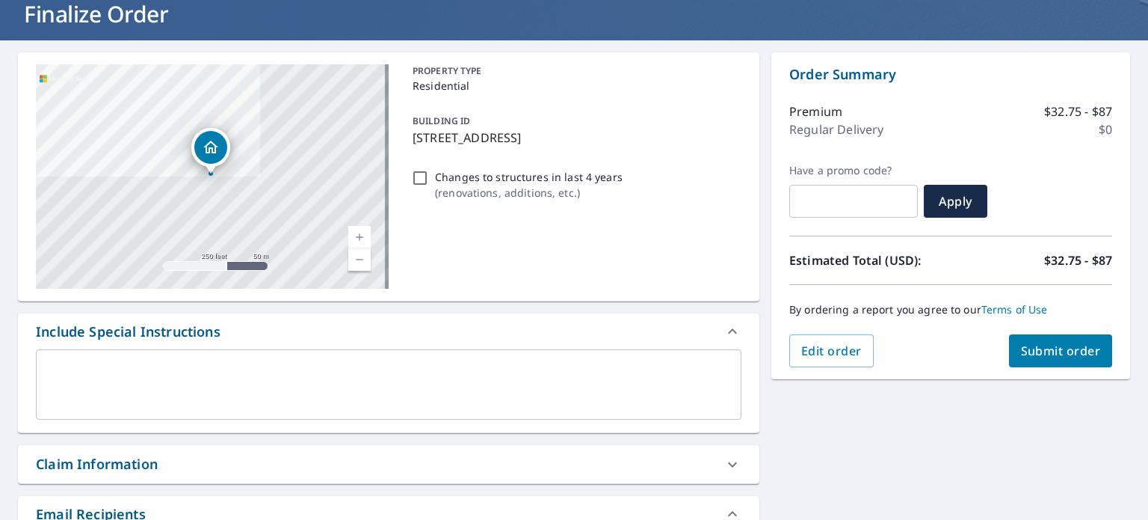
scroll to position [98, 0]
click at [1048, 351] on span "Submit order" at bounding box center [1061, 350] width 80 height 16
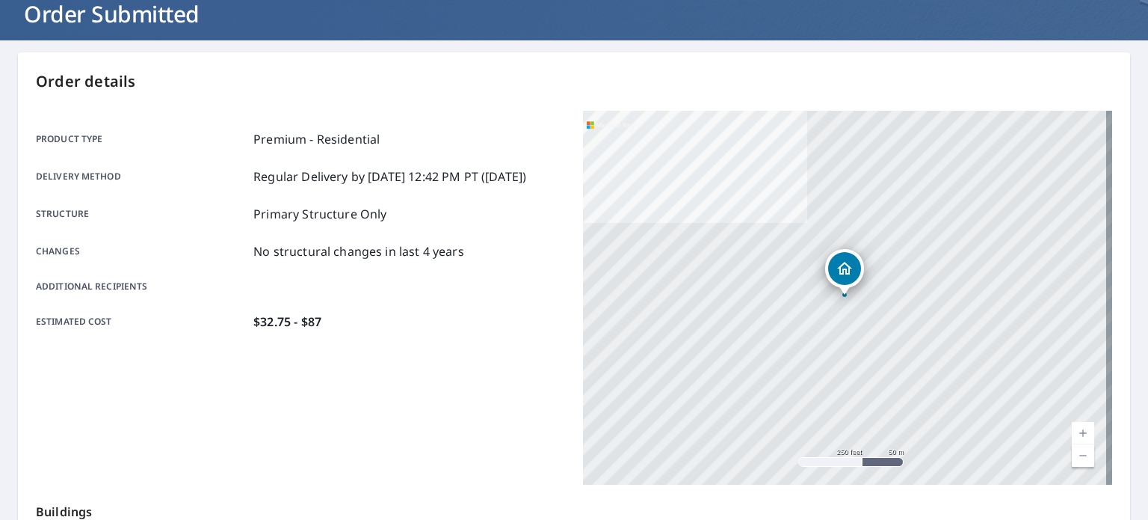
scroll to position [359, 0]
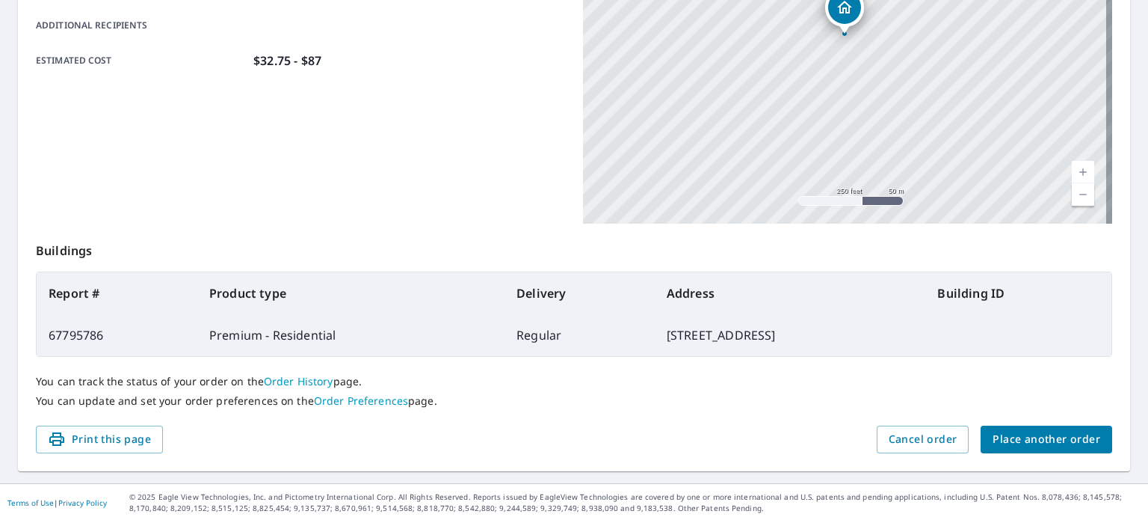
drag, startPoint x: 93, startPoint y: 436, endPoint x: 864, endPoint y: 459, distance: 772.0
click at [93, 436] on span "Print this page" at bounding box center [99, 439] width 103 height 19
click at [129, 432] on span "Print this page" at bounding box center [99, 439] width 103 height 19
